Goal: Task Accomplishment & Management: Manage account settings

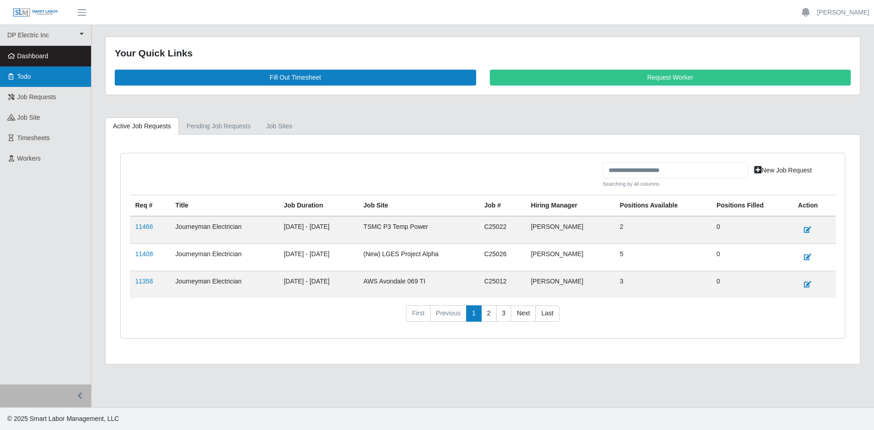
click at [50, 79] on link "Todo" at bounding box center [45, 76] width 91 height 20
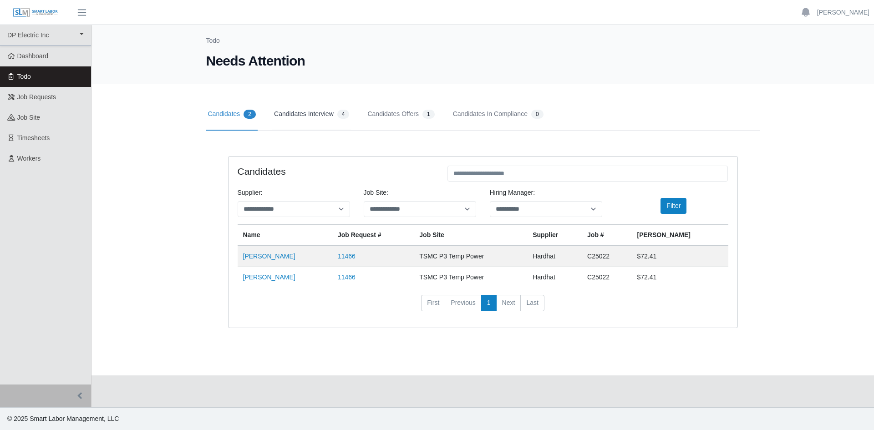
click at [307, 117] on link "Candidates Interview 4" at bounding box center [311, 114] width 79 height 32
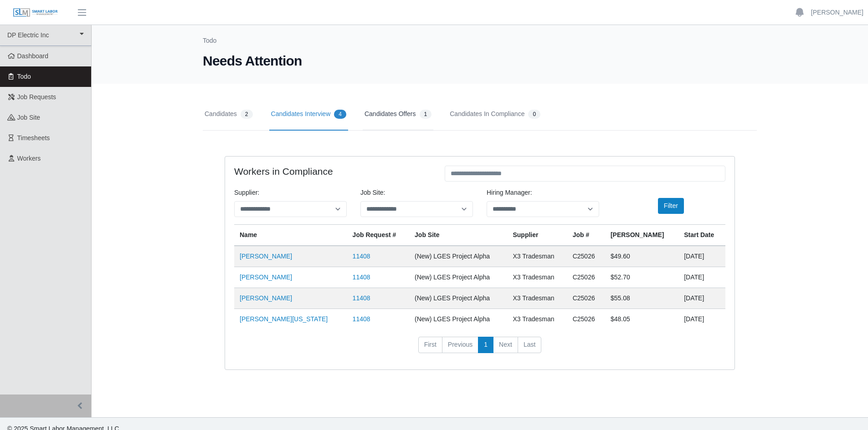
click at [410, 112] on link "Candidates Offers 1" at bounding box center [398, 114] width 71 height 32
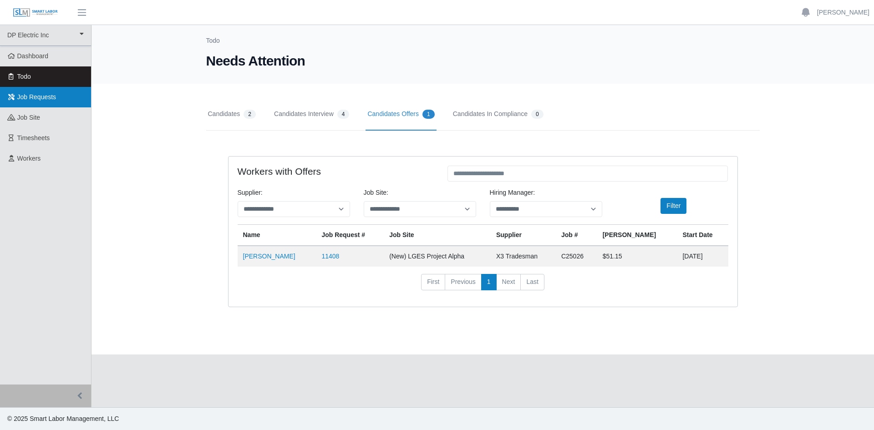
click at [46, 100] on span "Job Requests" at bounding box center [36, 96] width 39 height 7
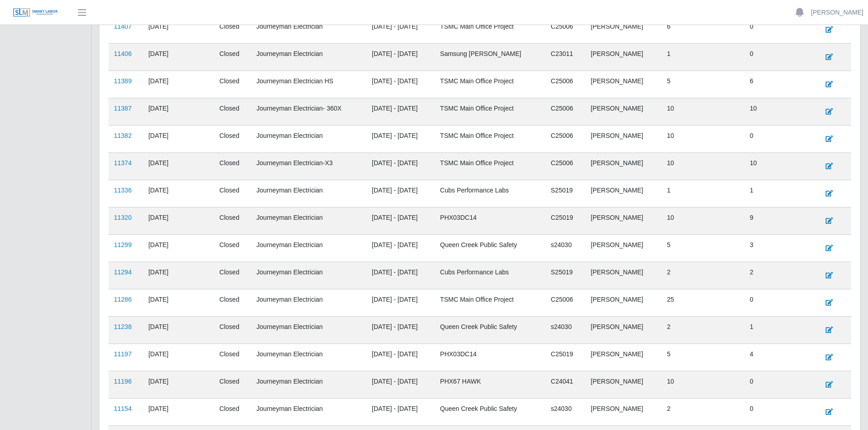
scroll to position [182, 0]
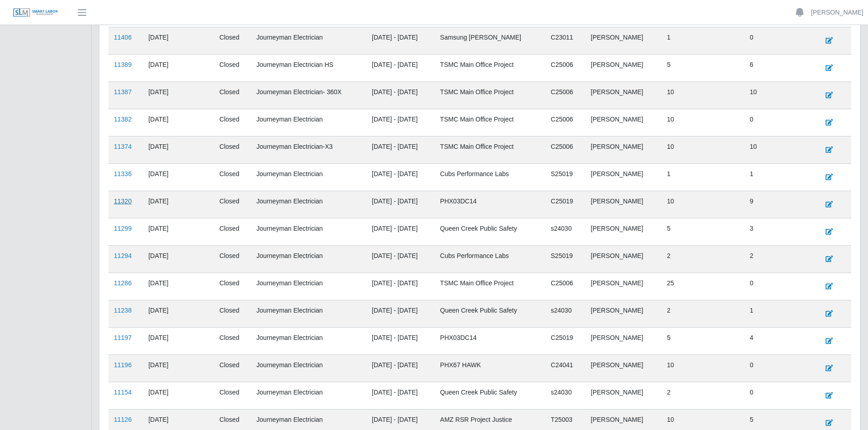
click at [119, 203] on link "11320" at bounding box center [123, 201] width 18 height 7
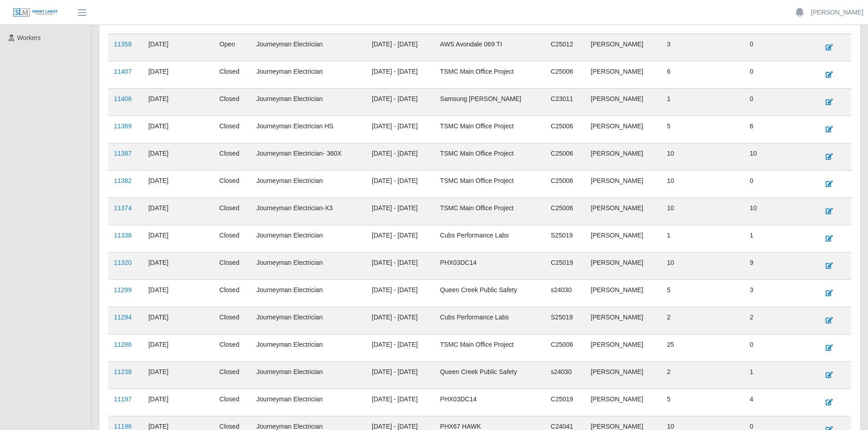
scroll to position [137, 0]
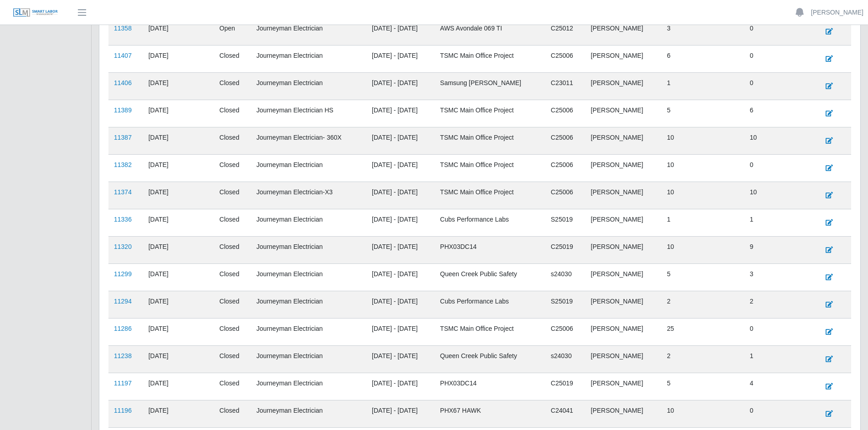
click at [118, 334] on td "11286" at bounding box center [125, 331] width 35 height 27
click at [125, 327] on link "11286" at bounding box center [123, 328] width 18 height 7
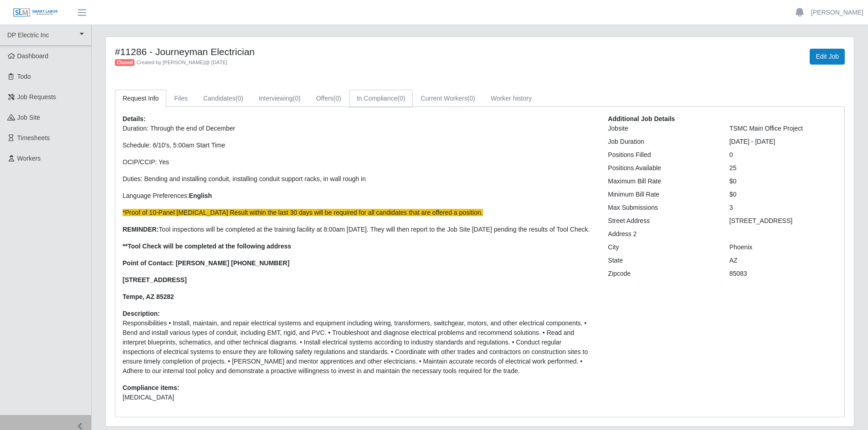
click at [386, 102] on link "In Compliance (0)" at bounding box center [381, 99] width 64 height 18
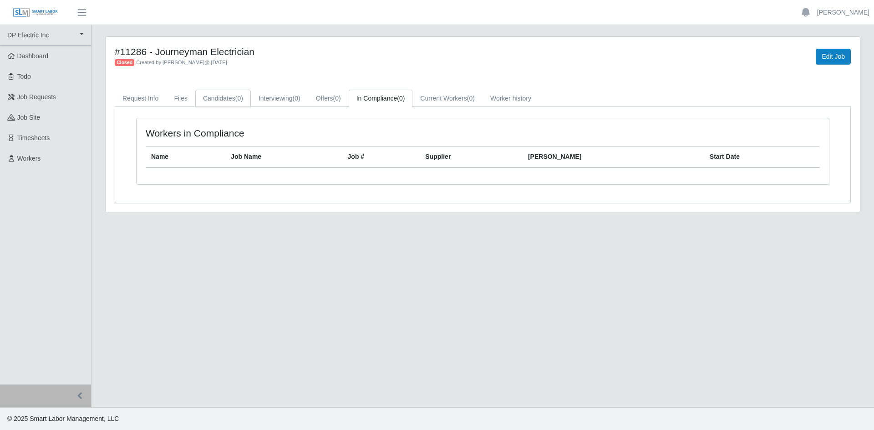
click at [235, 96] on span "(0)" at bounding box center [239, 98] width 8 height 7
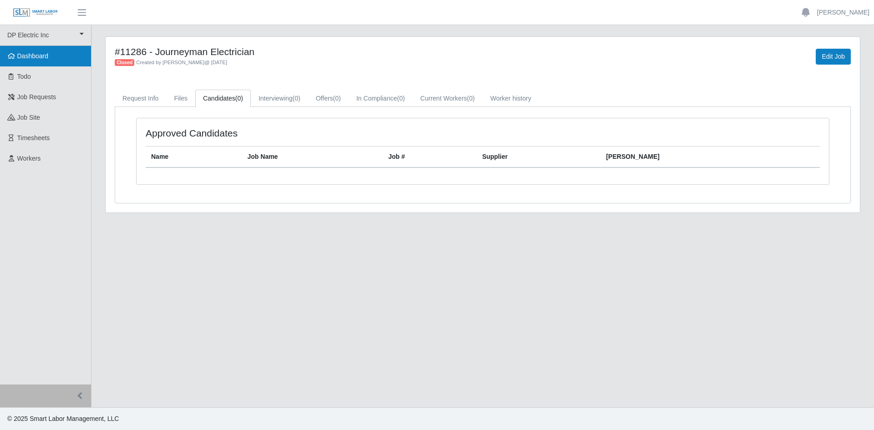
click at [49, 55] on link "Dashboard" at bounding box center [45, 56] width 91 height 20
